Goal: Entertainment & Leisure: Consume media (video, audio)

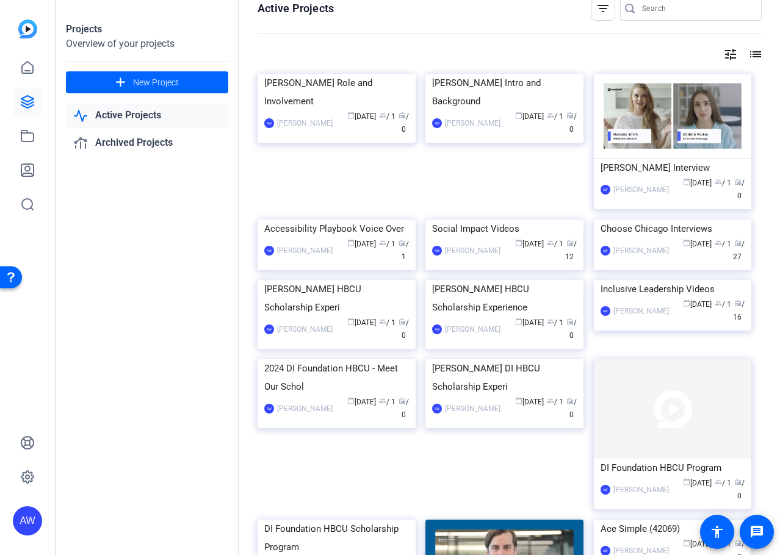
scroll to position [17, 0]
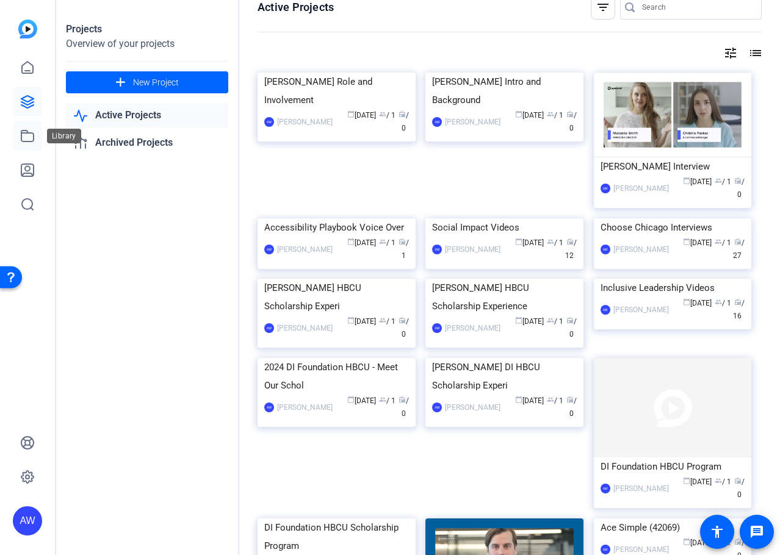
click at [37, 146] on link at bounding box center [27, 135] width 29 height 29
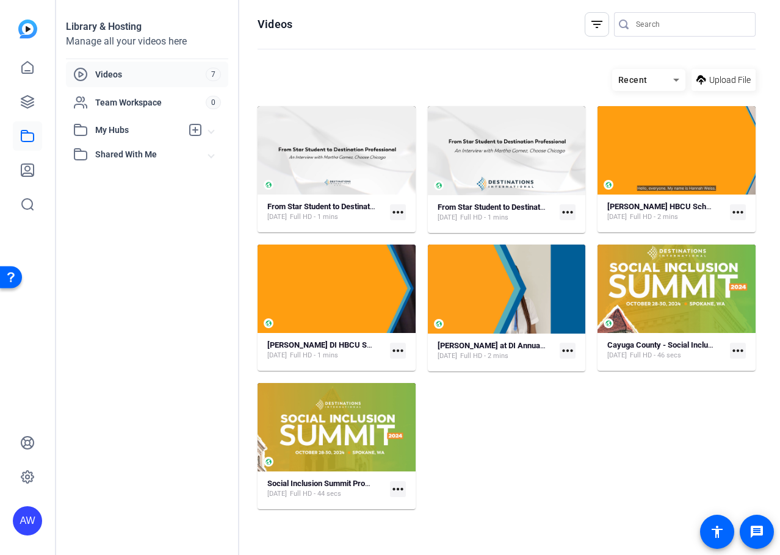
click at [565, 212] on mat-icon "more_horiz" at bounding box center [568, 212] width 16 height 16
click at [565, 209] on div at bounding box center [390, 277] width 780 height 555
click at [568, 213] on mat-icon "more_horiz" at bounding box center [568, 212] width 16 height 16
click at [338, 128] on div at bounding box center [390, 277] width 780 height 555
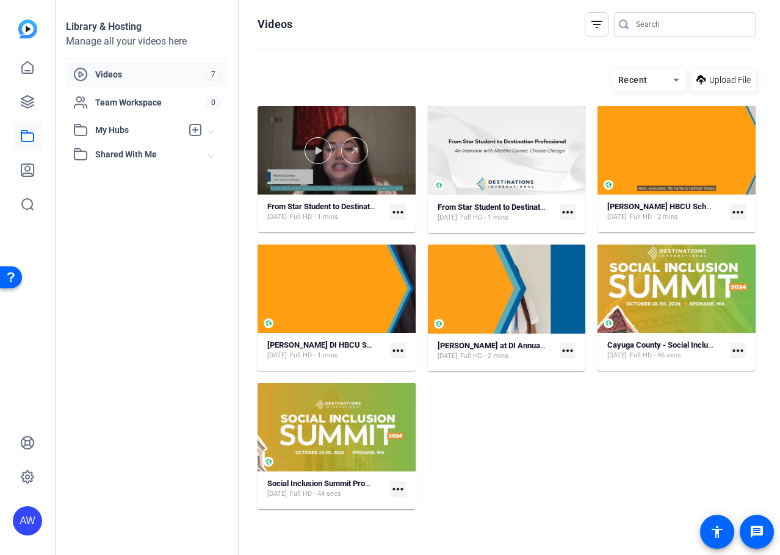
click at [352, 181] on div at bounding box center [337, 150] width 158 height 88
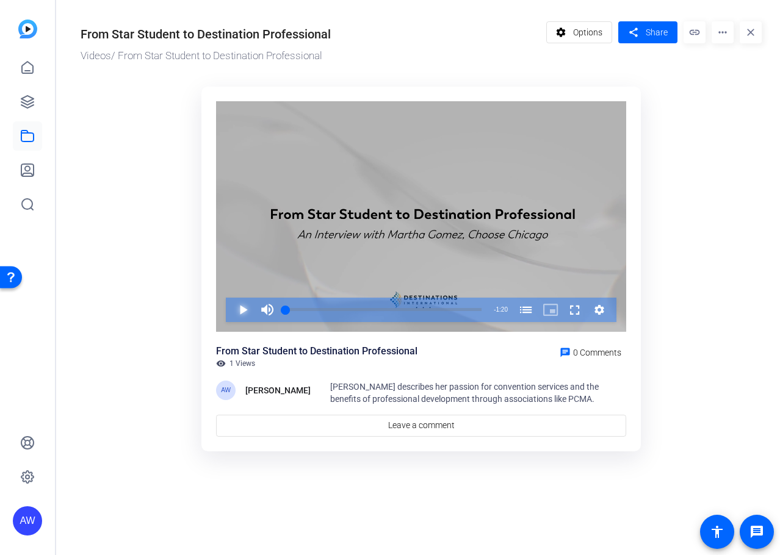
click at [231, 311] on span "Video Player" at bounding box center [231, 310] width 0 height 24
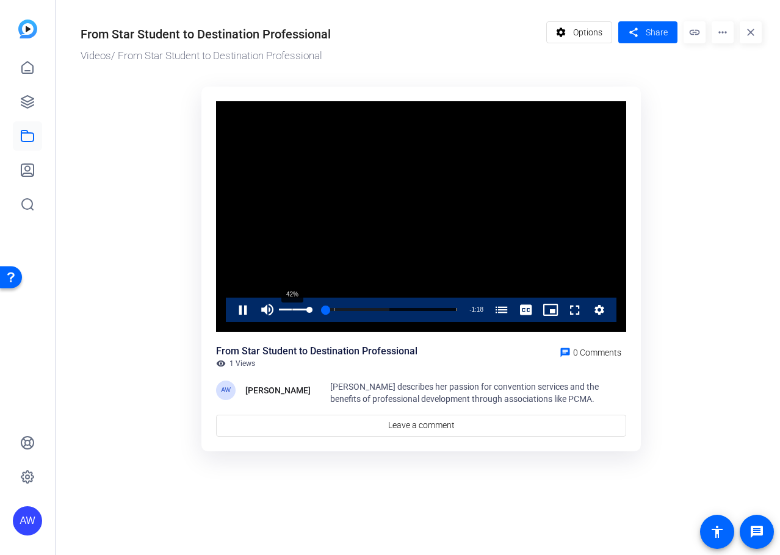
click at [292, 308] on div "42%" at bounding box center [294, 310] width 31 height 24
click at [283, 309] on div "Volume Level" at bounding box center [294, 310] width 31 height 2
drag, startPoint x: 282, startPoint y: 312, endPoint x: 273, endPoint y: 311, distance: 8.6
click at [273, 311] on div "Unmute 0%" at bounding box center [285, 310] width 61 height 24
click at [279, 310] on div "Volume Level" at bounding box center [279, 310] width 0 height 2
